Goal: Task Accomplishment & Management: Use online tool/utility

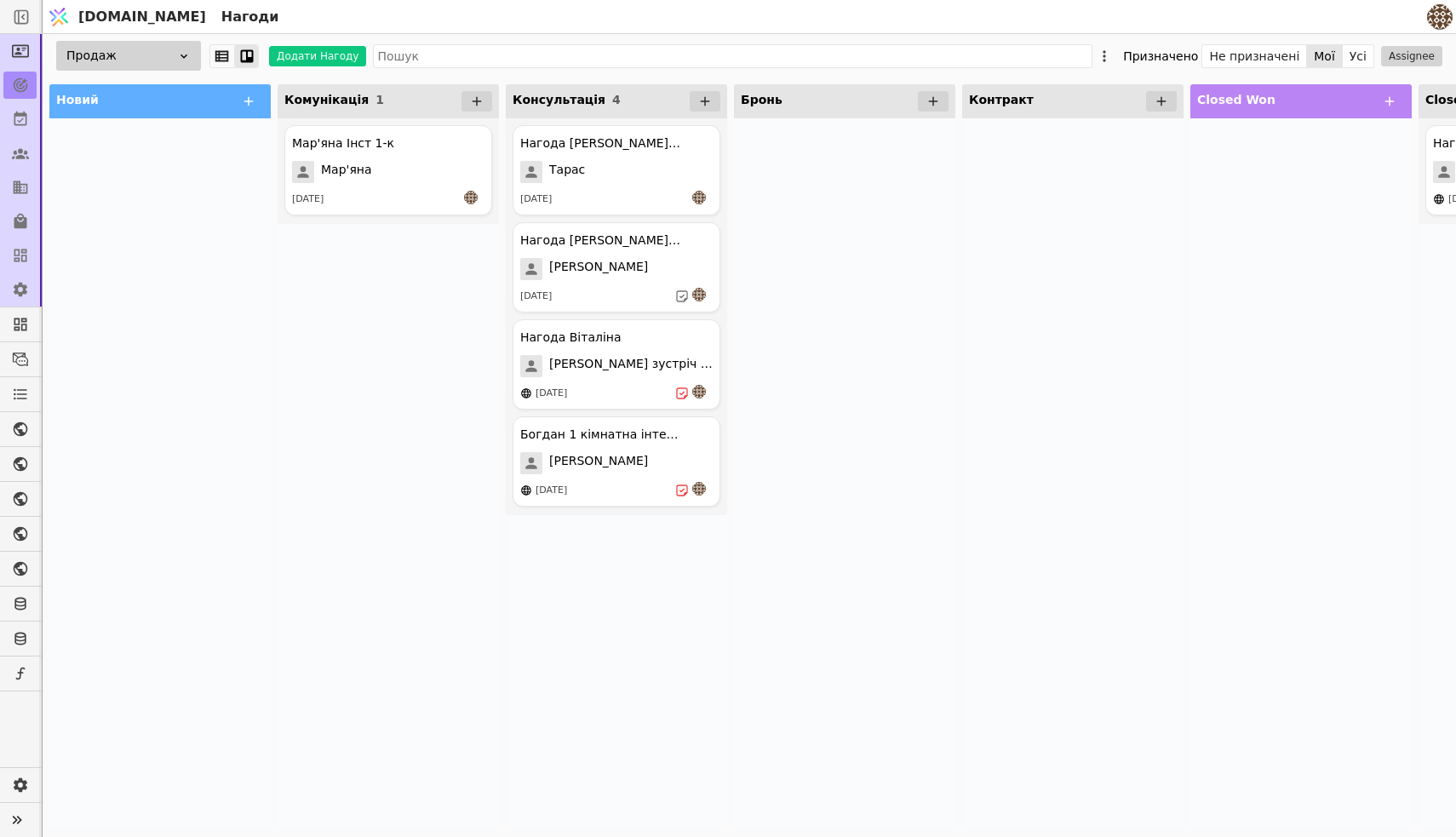
scroll to position [7, 0]
click at [17, 112] on icon at bounding box center [21, 119] width 13 height 15
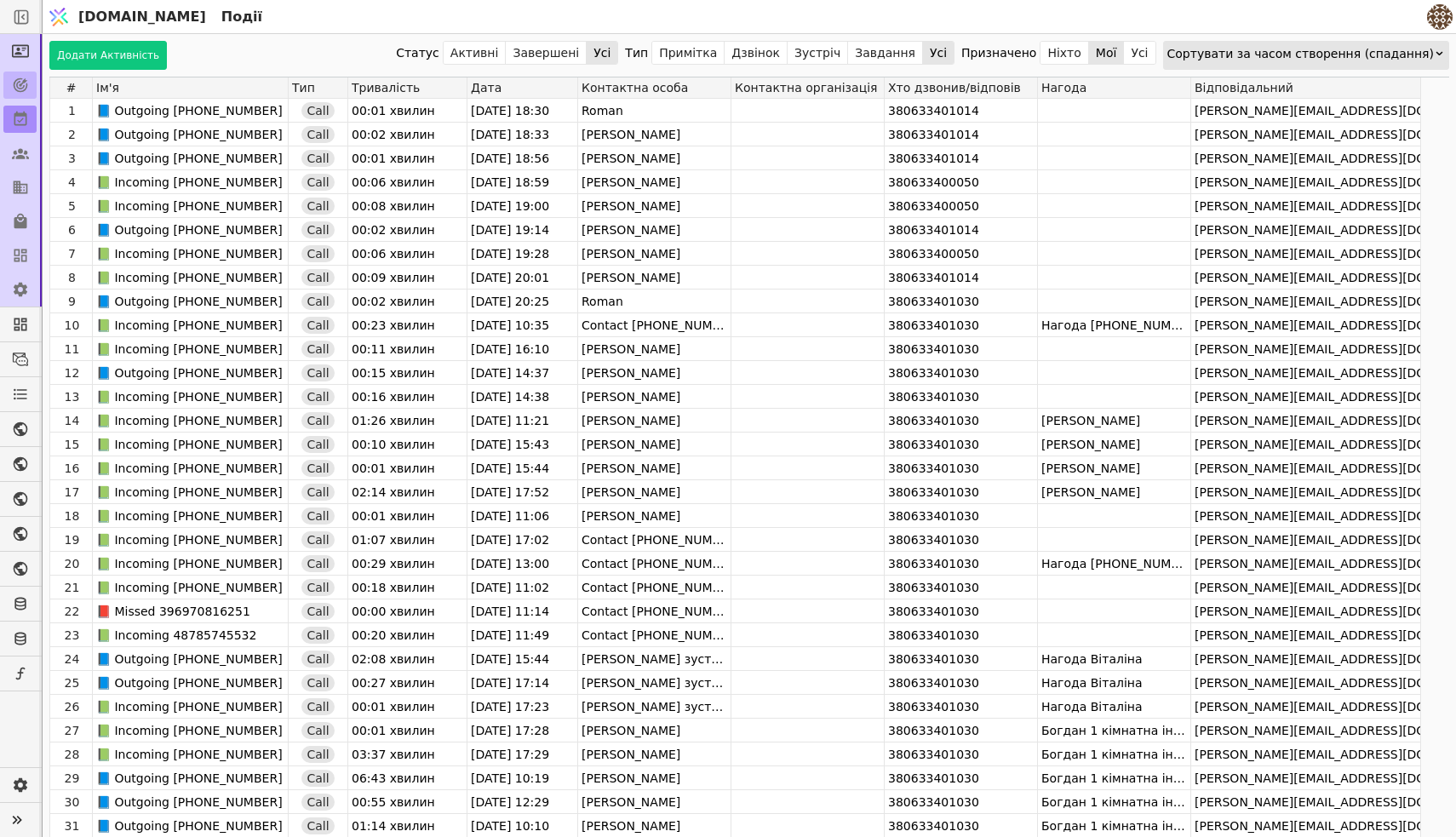
click at [21, 86] on icon at bounding box center [20, 85] width 17 height 17
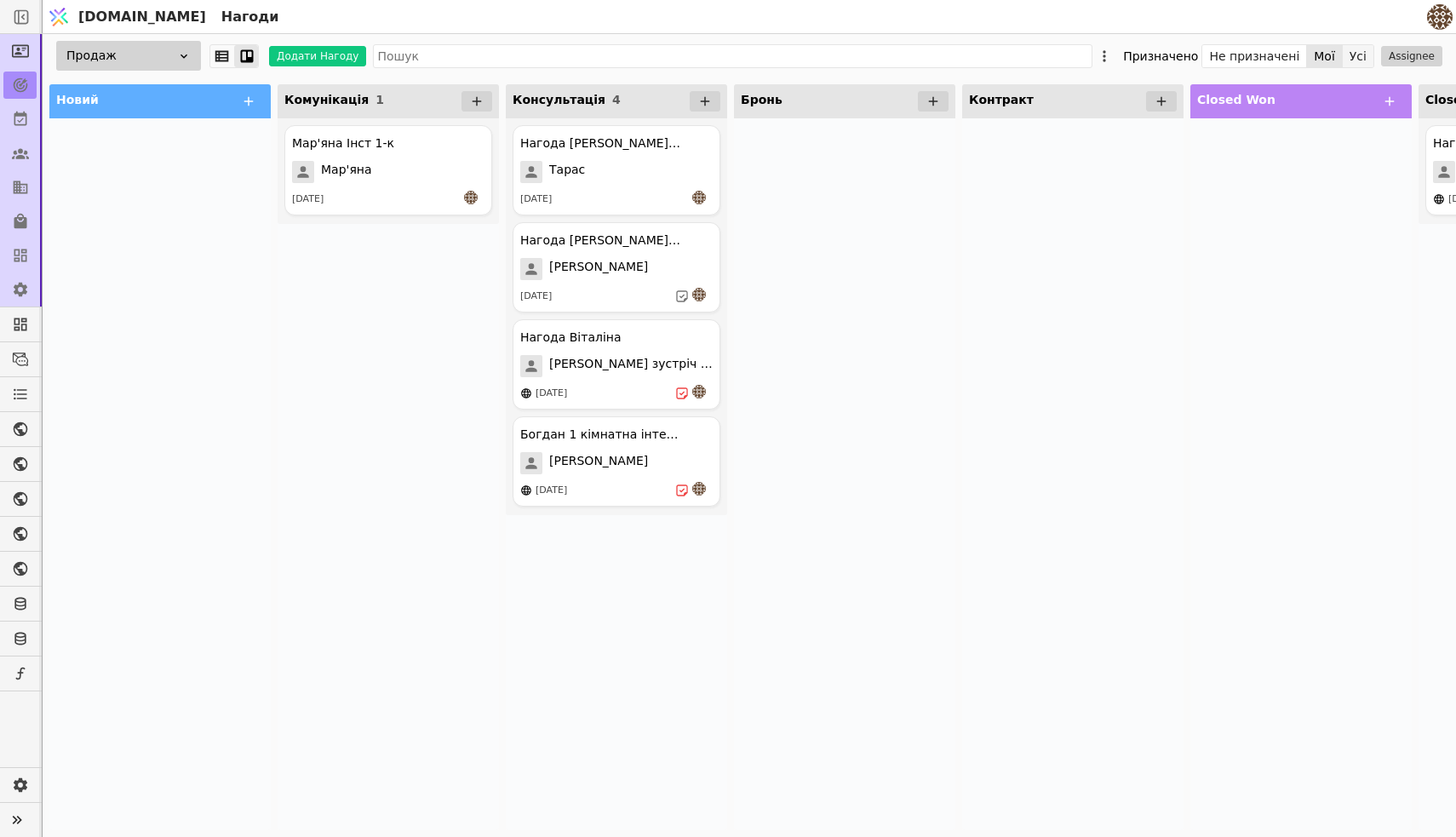
click at [1360, 55] on button "Усі" at bounding box center [1357, 57] width 31 height 24
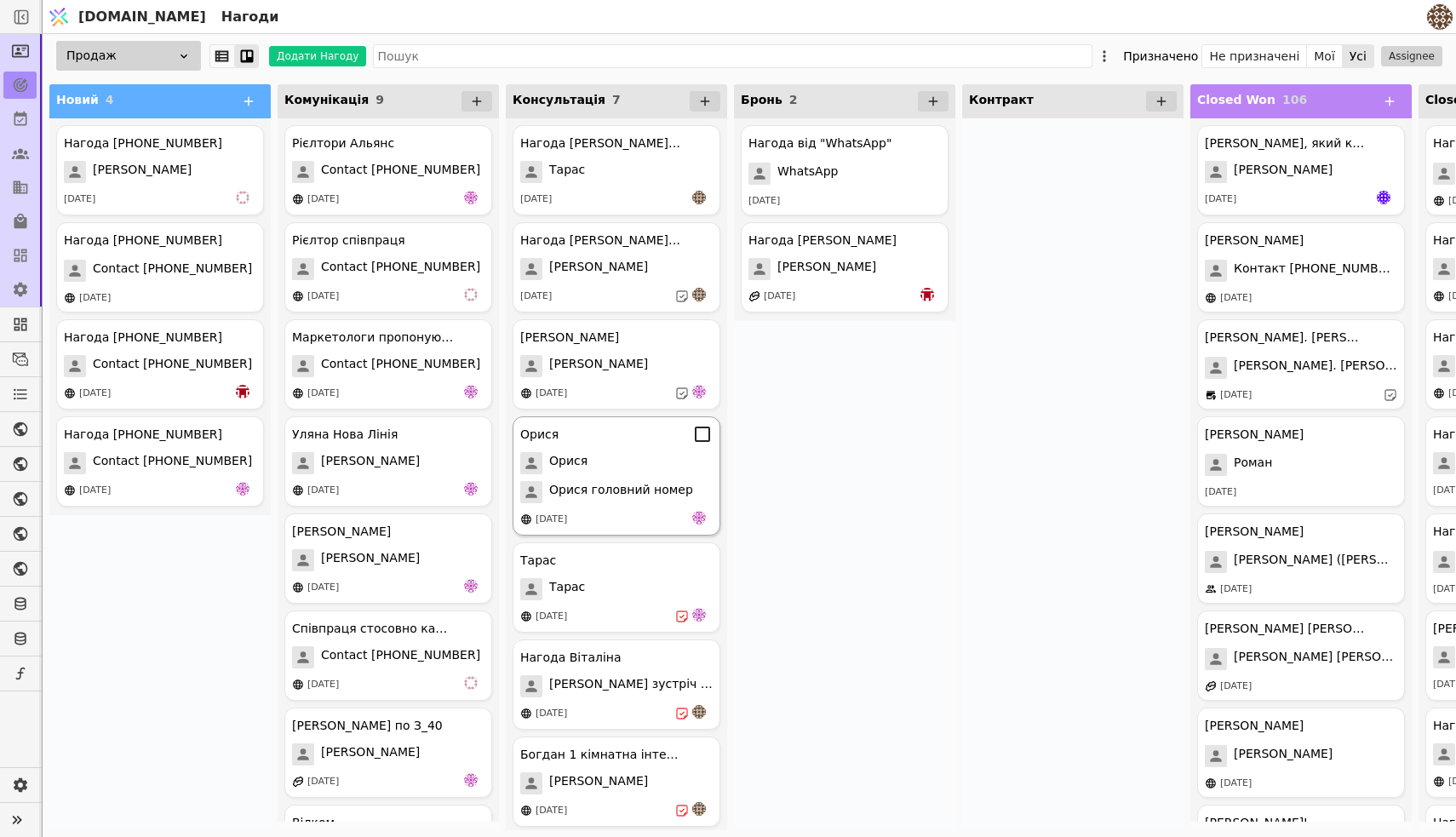
click at [635, 460] on div "Орися" at bounding box center [616, 463] width 193 height 22
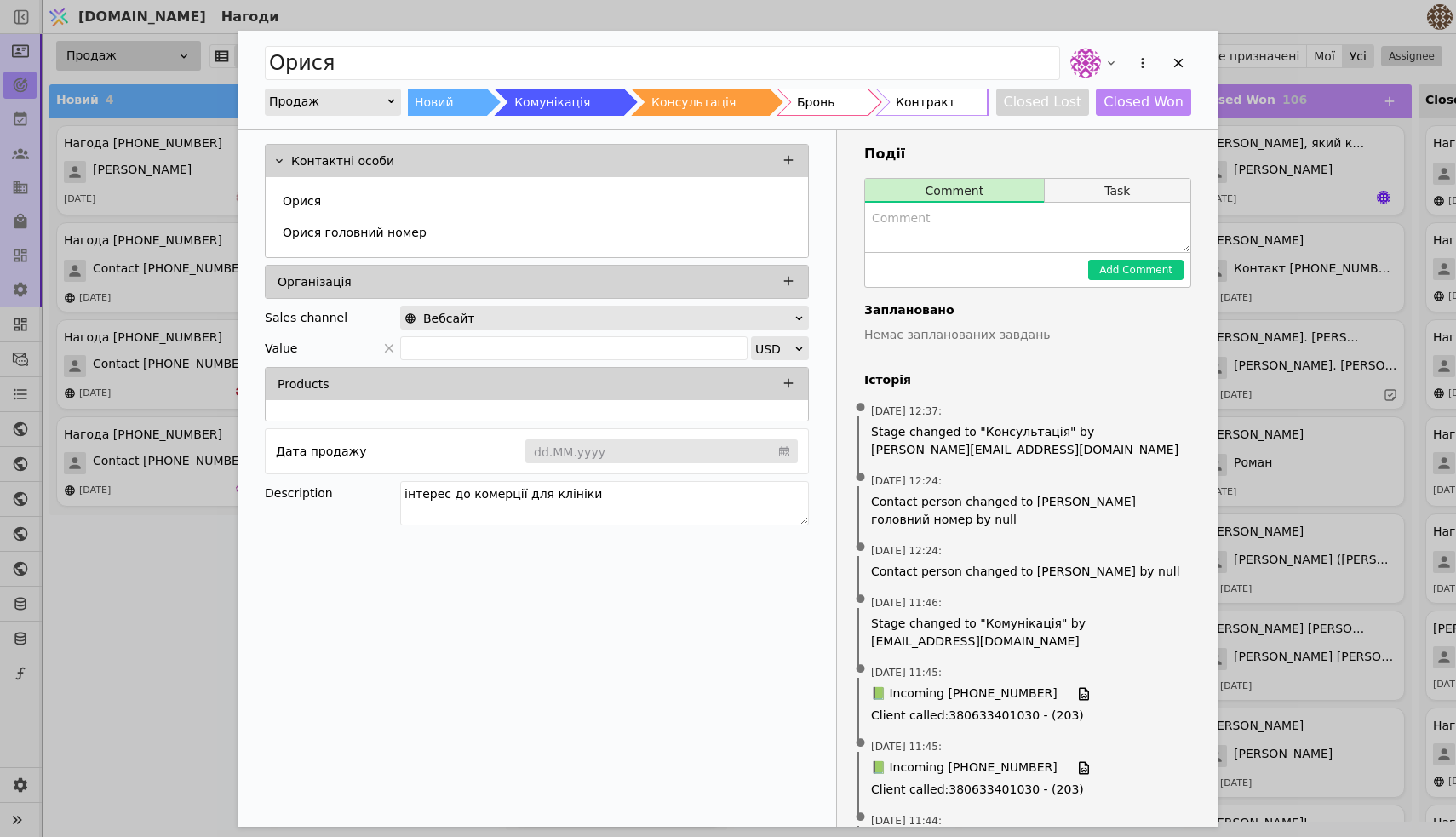
click at [1078, 179] on button "Task" at bounding box center [1117, 191] width 145 height 24
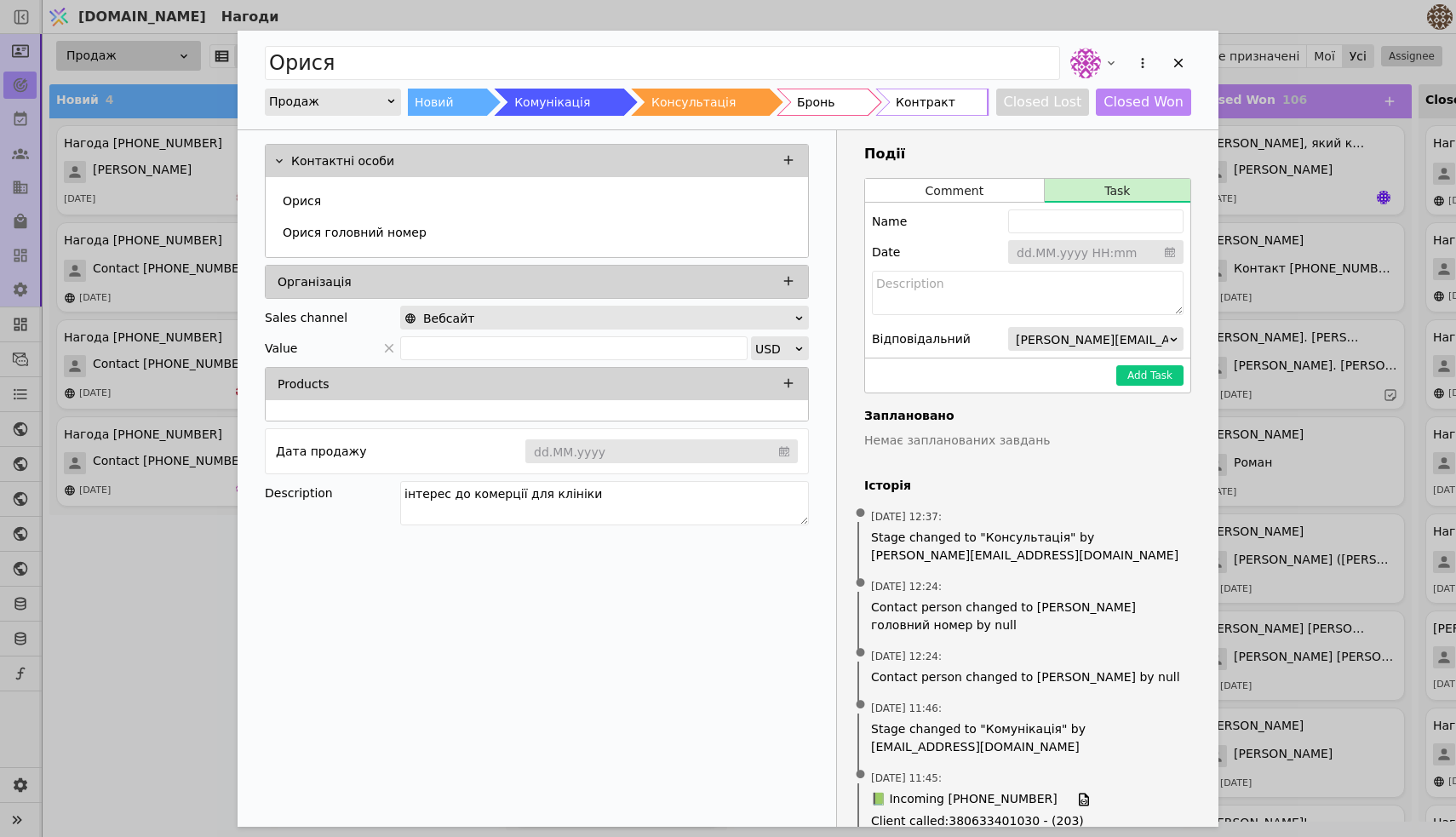
click at [1057, 246] on input "Add Opportunity" at bounding box center [1096, 252] width 176 height 25
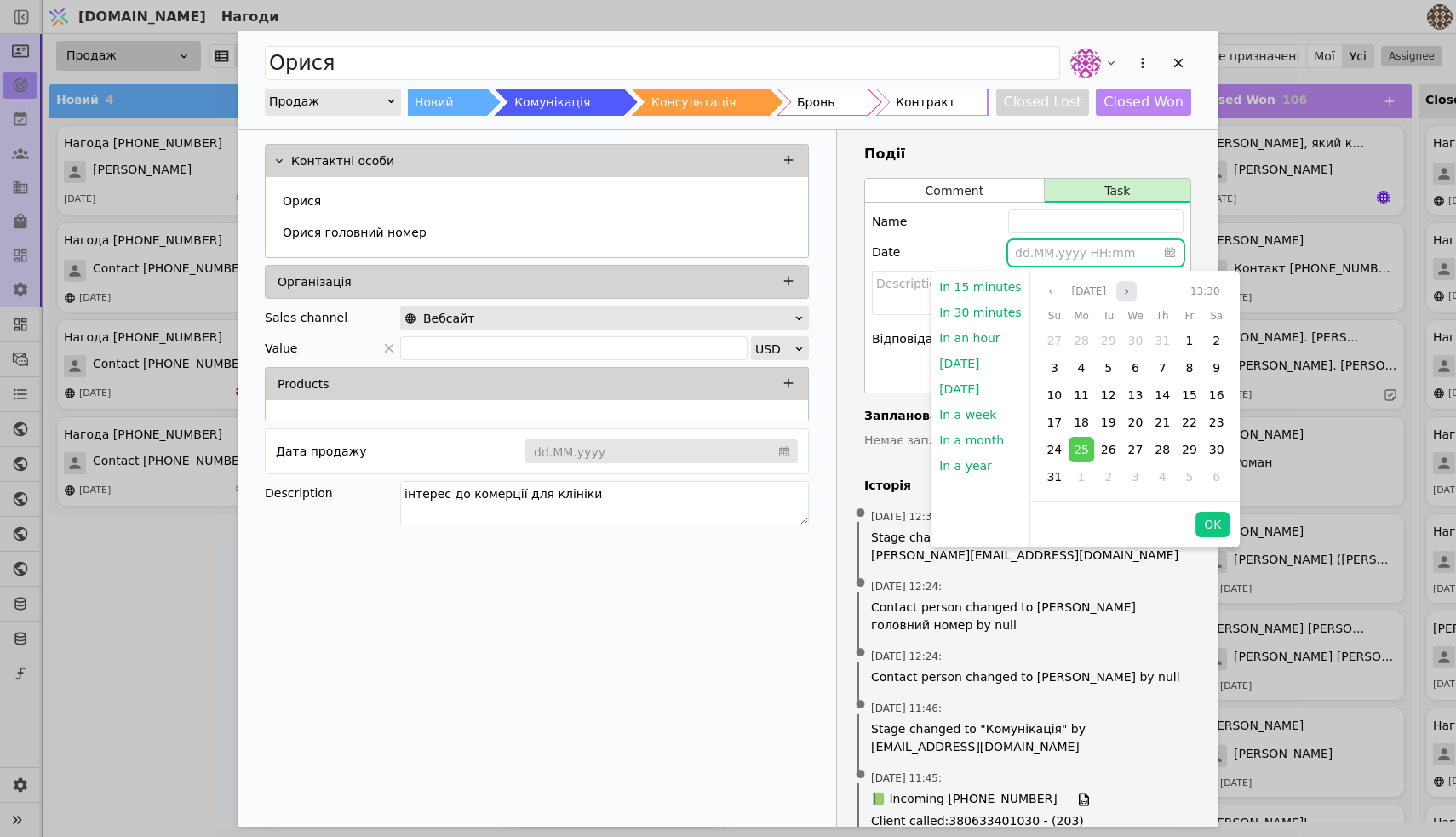
click at [1128, 286] on icon "angle right" at bounding box center [1126, 291] width 10 height 10
click at [1206, 512] on button "OK" at bounding box center [1212, 524] width 34 height 25
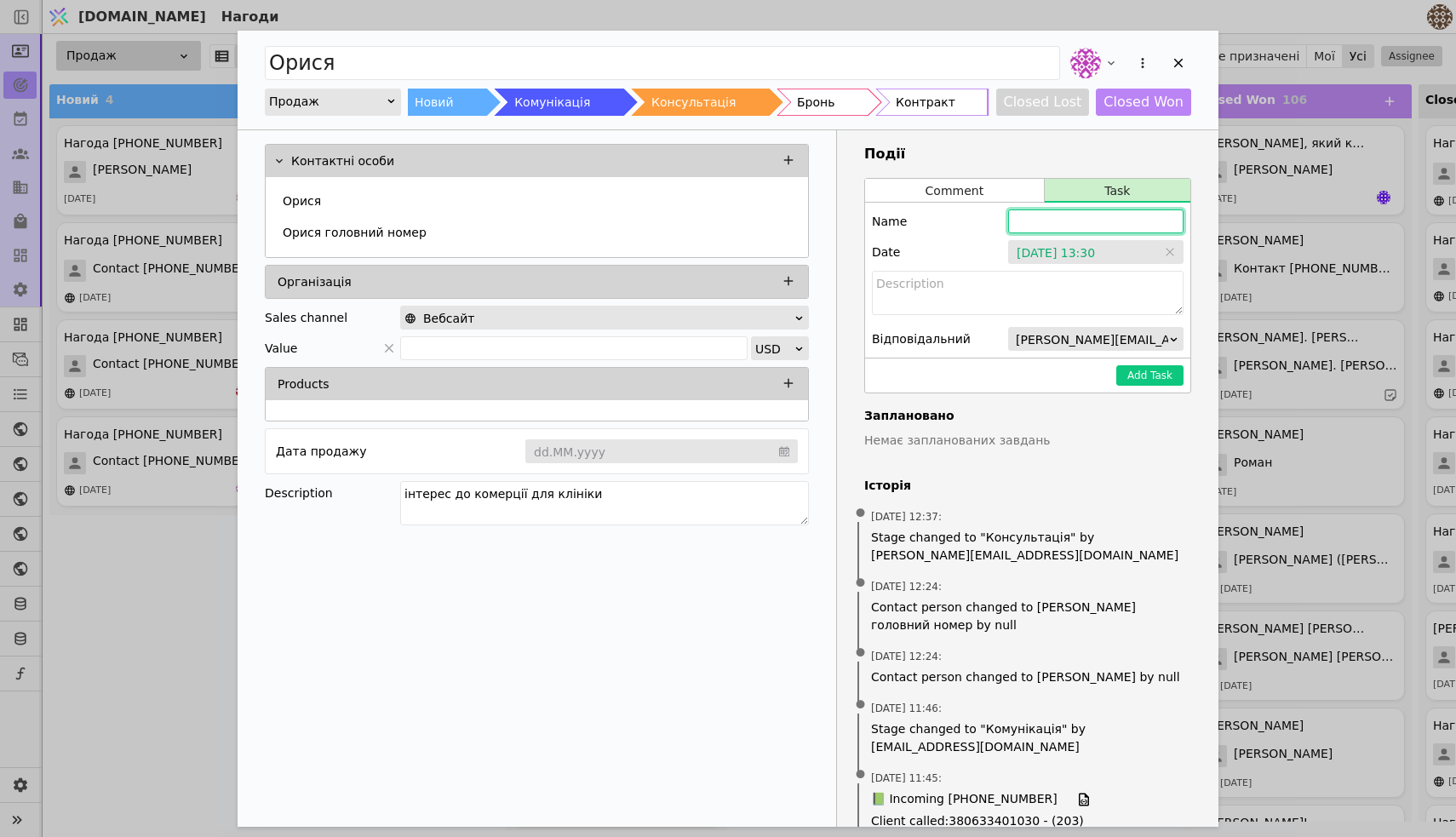
click at [1089, 219] on input "Add Opportunity" at bounding box center [1096, 221] width 176 height 24
type input "Орися"
click at [1069, 301] on textarea "Add Opportunity" at bounding box center [1027, 293] width 312 height 45
type textarea "Поцікавитись за комерцію, чи є можливо відповідь"
click at [1150, 368] on button "Add Task" at bounding box center [1150, 376] width 67 height 20
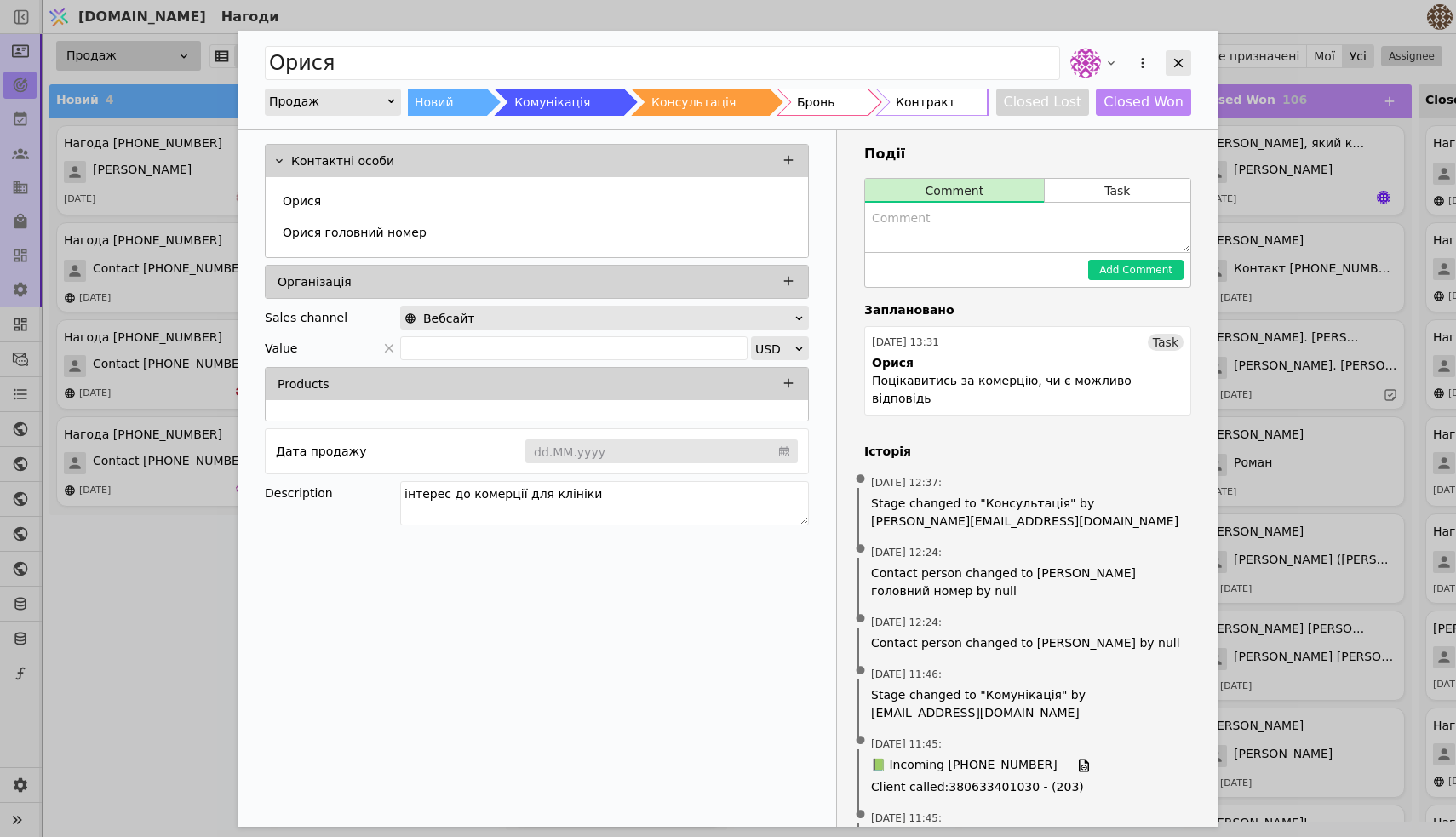
click at [1180, 60] on icon "Add Opportunity" at bounding box center [1178, 62] width 15 height 15
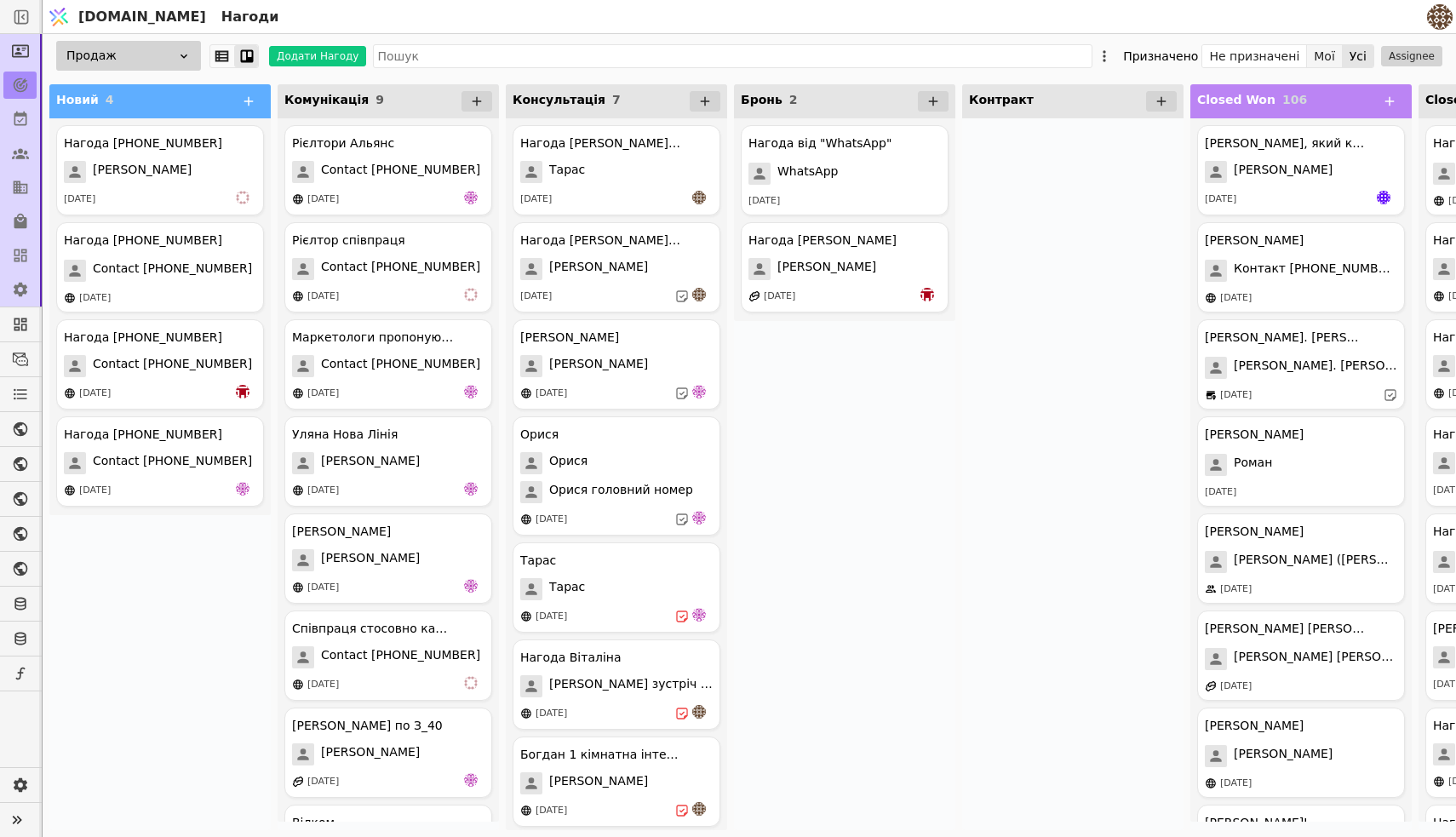
click at [1340, 45] on button "Мої" at bounding box center [1325, 57] width 35 height 24
